Goal: Check status: Check status

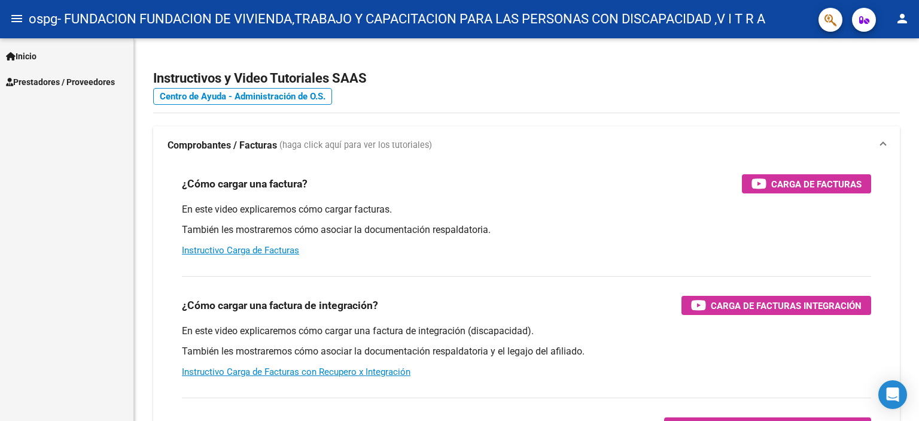
click at [61, 79] on span "Prestadores / Proveedores" at bounding box center [60, 81] width 109 height 13
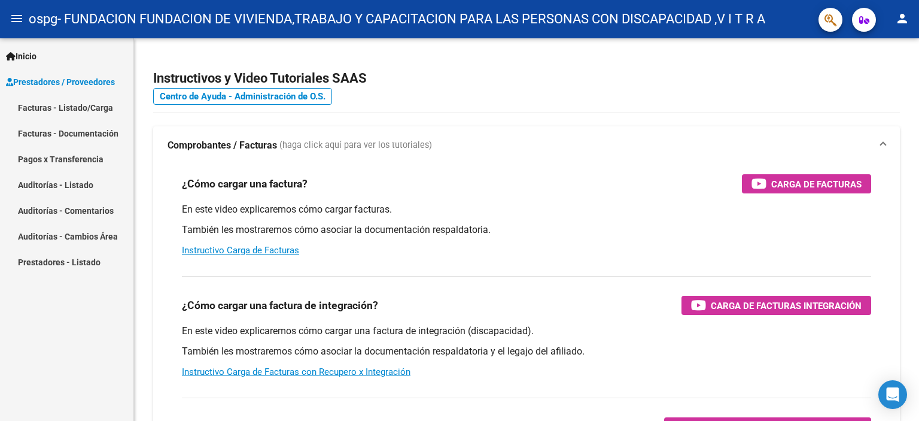
click at [56, 107] on link "Facturas - Listado/Carga" at bounding box center [66, 108] width 133 height 26
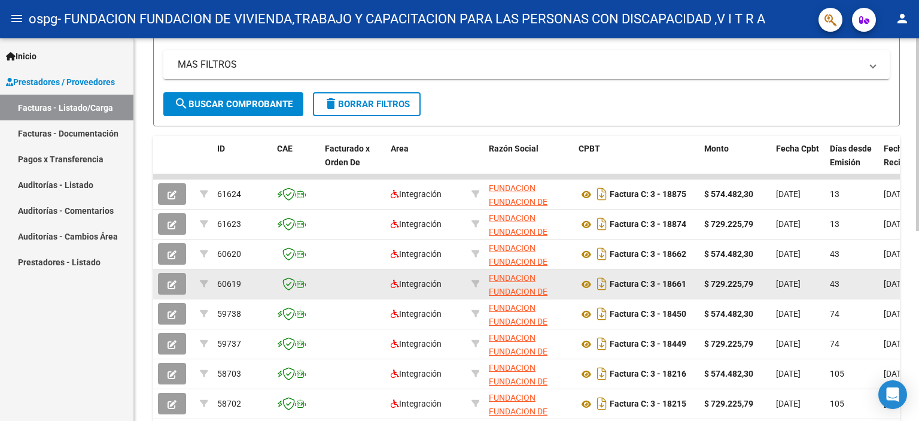
scroll to position [299, 0]
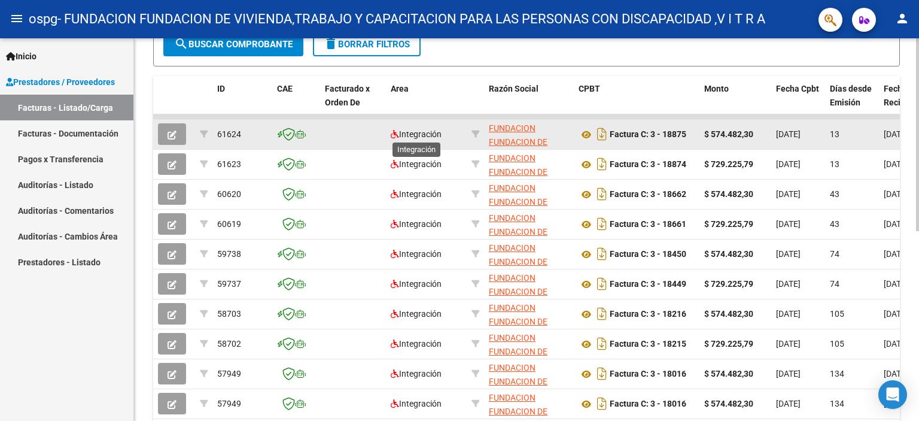
click at [420, 130] on span "Integración" at bounding box center [416, 134] width 51 height 10
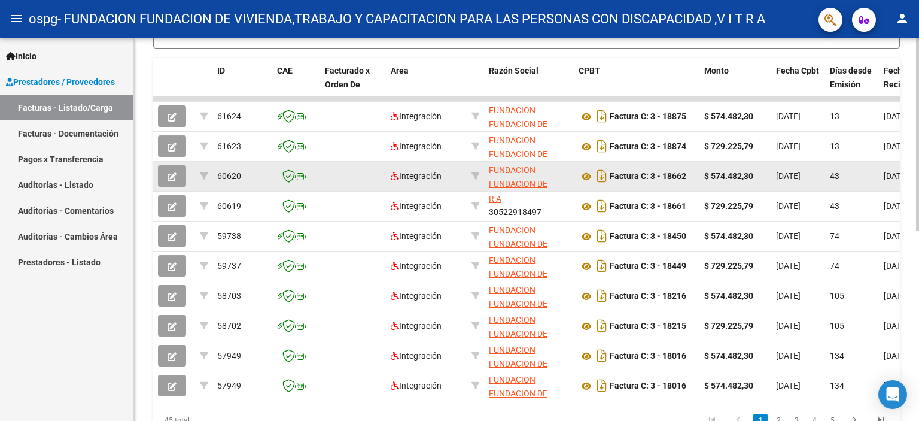
scroll to position [138, 0]
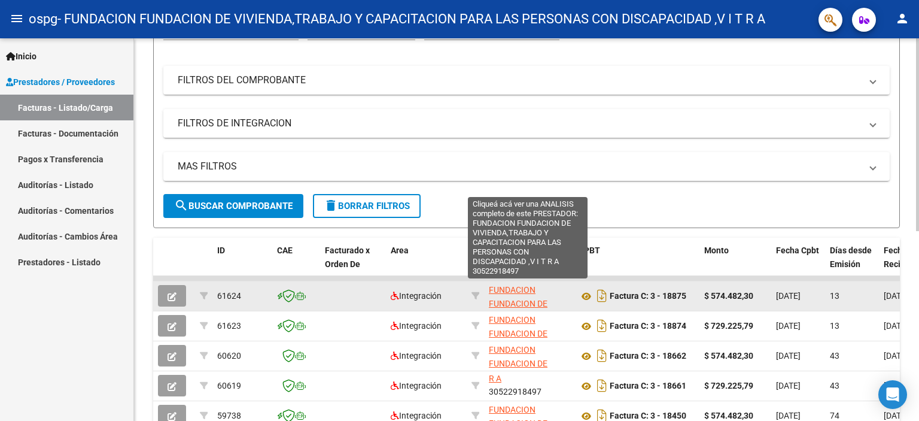
click at [517, 285] on span "FUNDACION FUNDACION DE VIVIENDA,TRABAJO Y CAPACITACION PARA LAS PERSONAS CON DI…" at bounding box center [527, 337] width 77 height 105
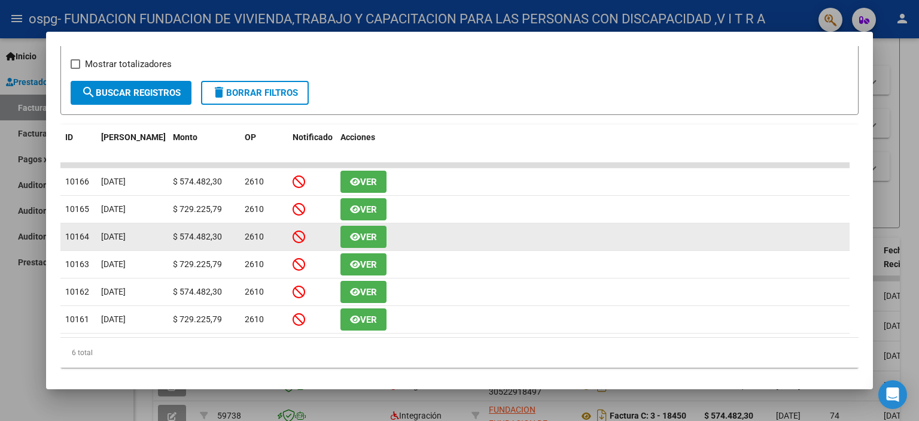
scroll to position [221, 0]
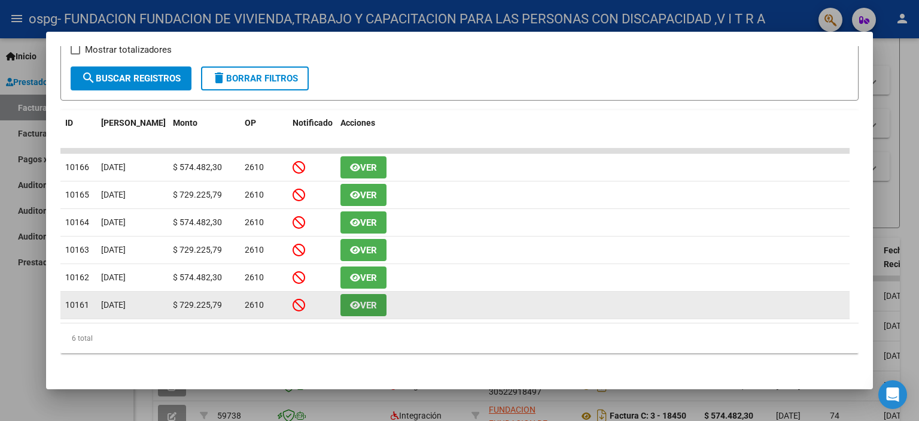
click at [356, 303] on icon "button" at bounding box center [355, 304] width 10 height 9
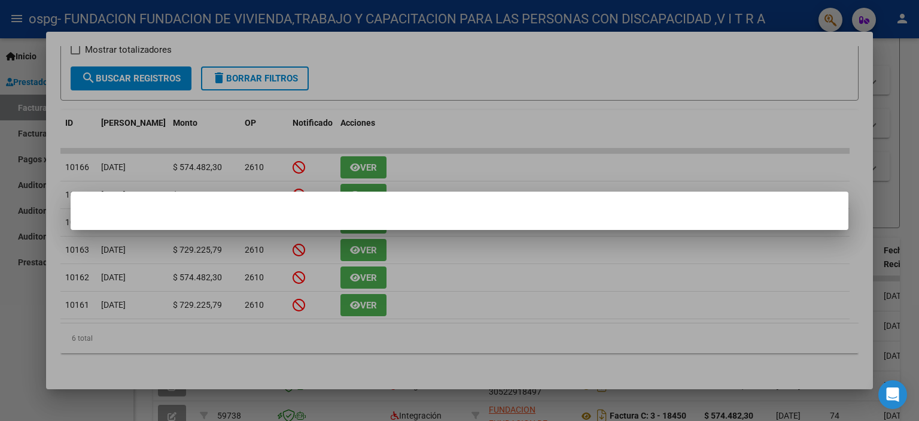
click at [575, 203] on mat-dialog-container at bounding box center [460, 211] width 778 height 38
click at [509, 157] on div at bounding box center [459, 210] width 919 height 421
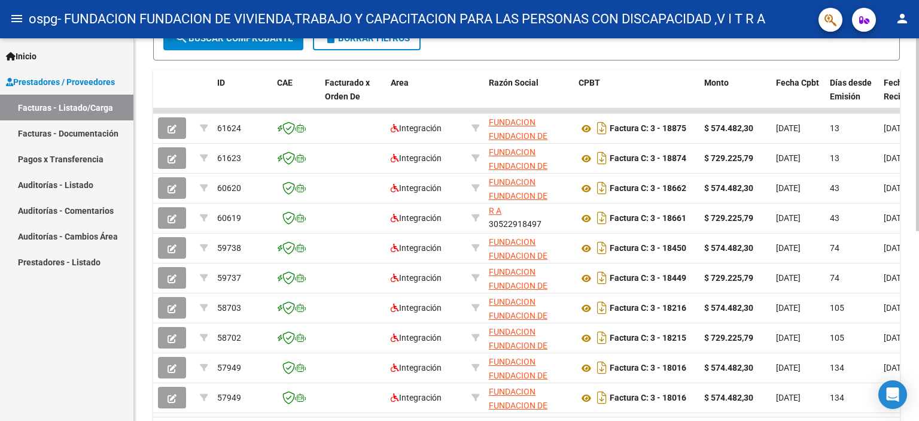
scroll to position [377, 0]
